Goal: Task Accomplishment & Management: Use online tool/utility

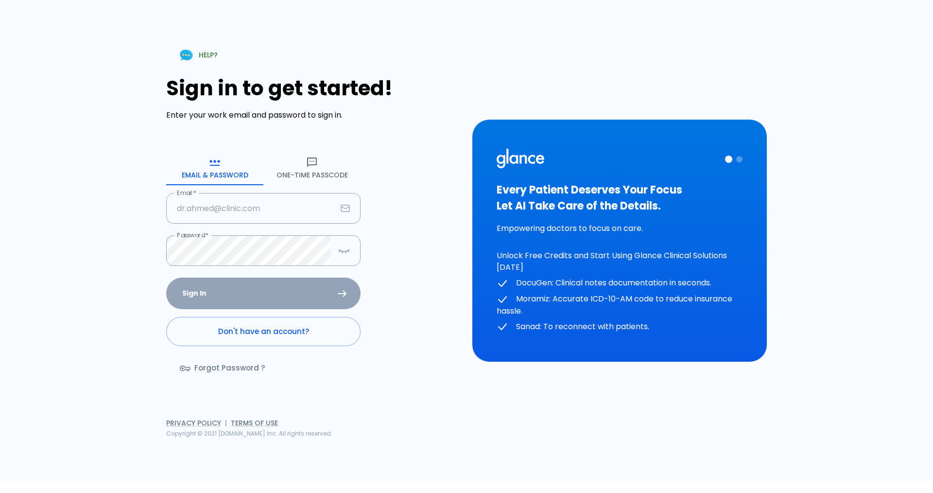
type input "[EMAIL_ADDRESS][DOMAIN_NAME]"
click at [305, 290] on div "Sign In Don't have an account? Forgot Password ?" at bounding box center [263, 333] width 194 height 112
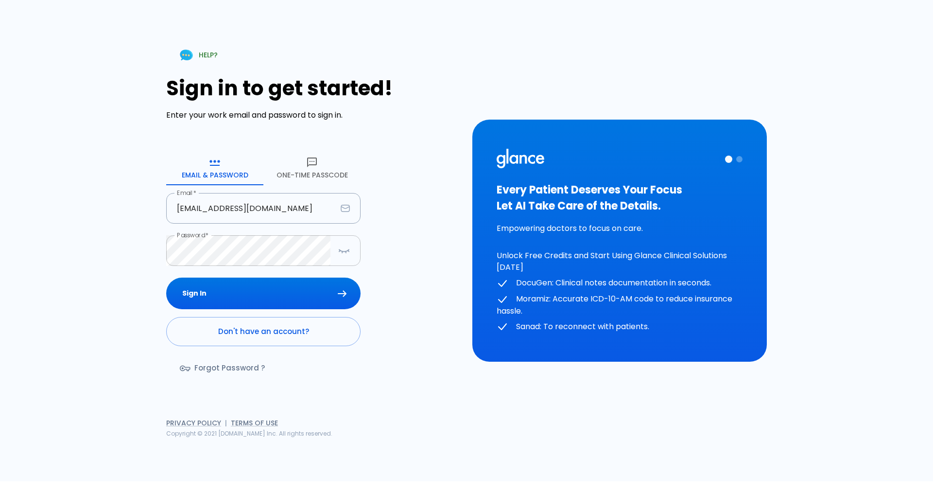
click at [344, 247] on icon "button" at bounding box center [344, 250] width 12 height 12
click at [166, 277] on button "Sign In" at bounding box center [263, 293] width 194 height 32
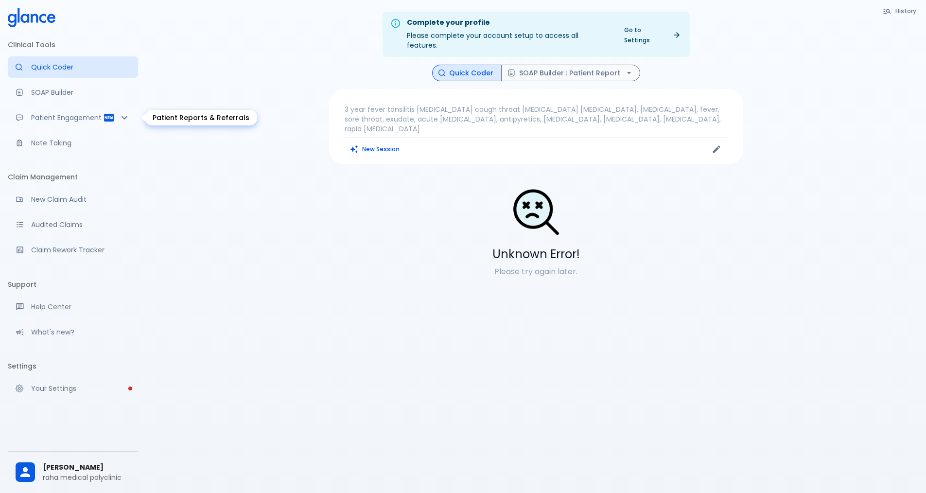
click at [123, 118] on icon "Patient Reports & Referrals" at bounding box center [124, 117] width 6 height 3
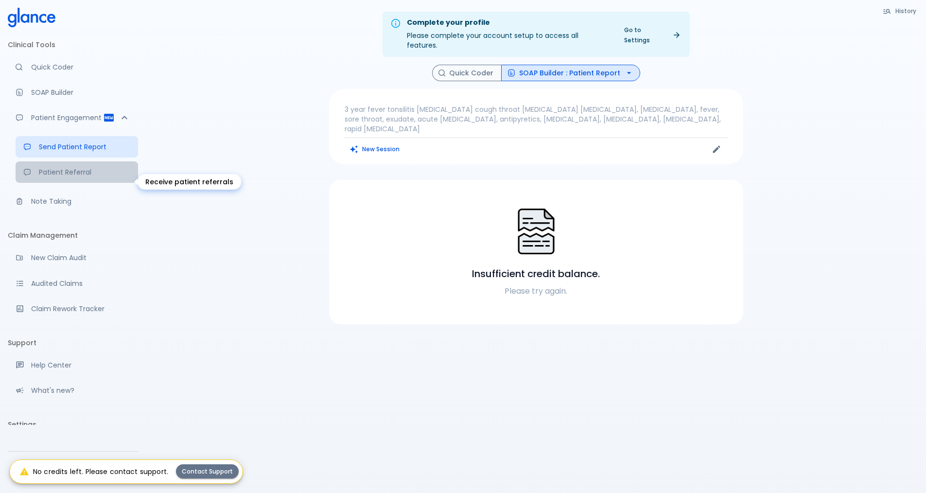
click at [94, 183] on link "Patient Referral" at bounding box center [77, 171] width 122 height 21
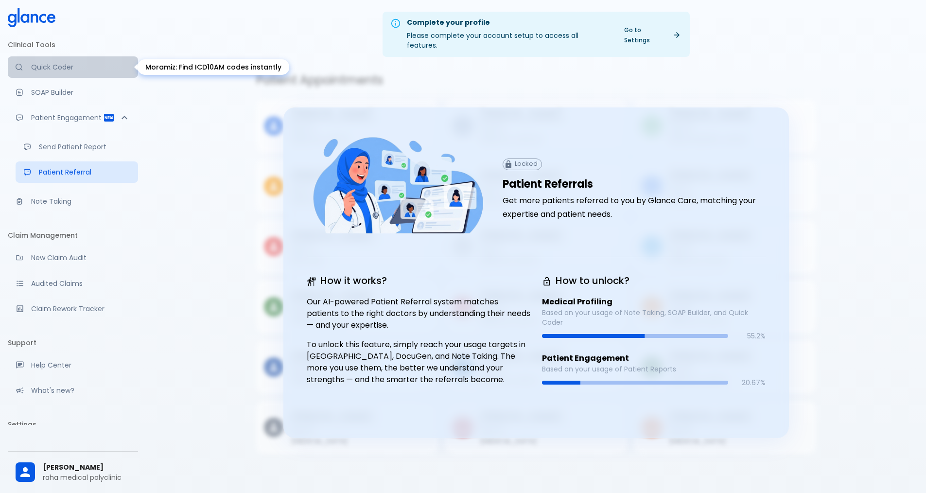
click at [85, 60] on link "Quick Coder" at bounding box center [73, 66] width 130 height 21
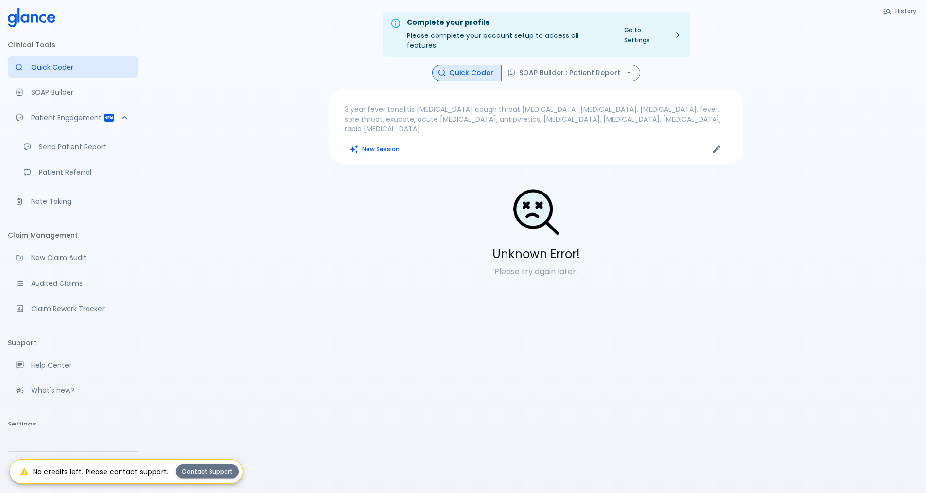
click at [589, 52] on div "Complete your profile Please complete your account setup to access all features…" at bounding box center [536, 258] width 780 height 516
click at [577, 65] on button "SOAP Builder : Patient Report" at bounding box center [570, 73] width 139 height 17
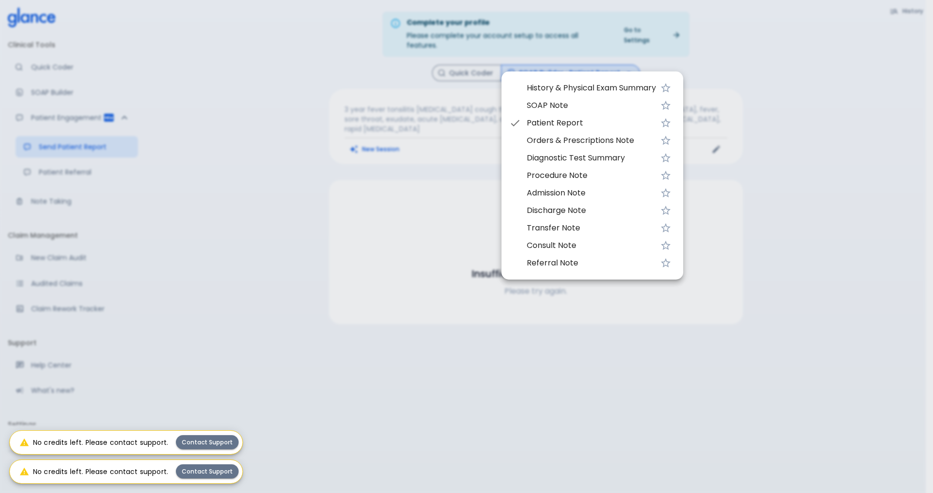
click at [578, 121] on span "Patient Report" at bounding box center [591, 123] width 129 height 12
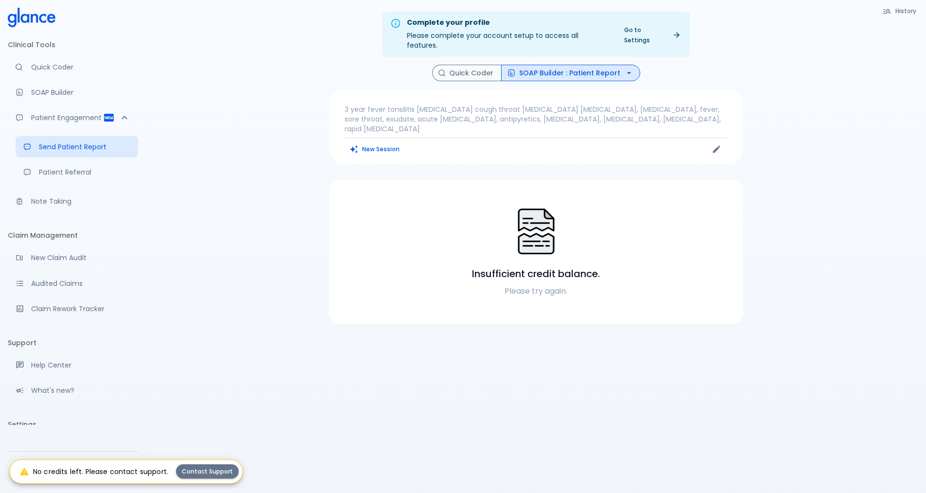
click at [592, 53] on div "Complete your profile Please complete your account setup to access all features…" at bounding box center [536, 258] width 780 height 516
click at [594, 65] on button "SOAP Builder : Patient Report" at bounding box center [570, 73] width 139 height 17
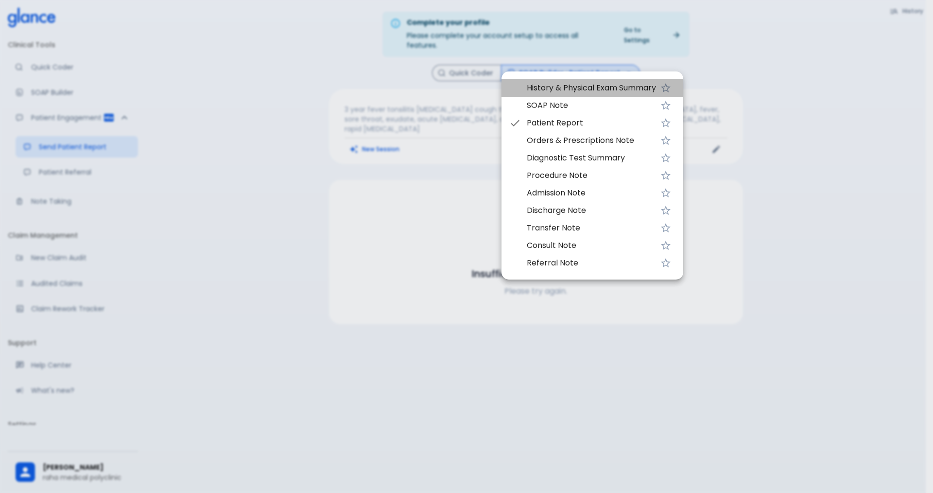
click at [570, 90] on span "History & Physical Exam Summary" at bounding box center [591, 88] width 129 height 12
